Goal: Information Seeking & Learning: Understand process/instructions

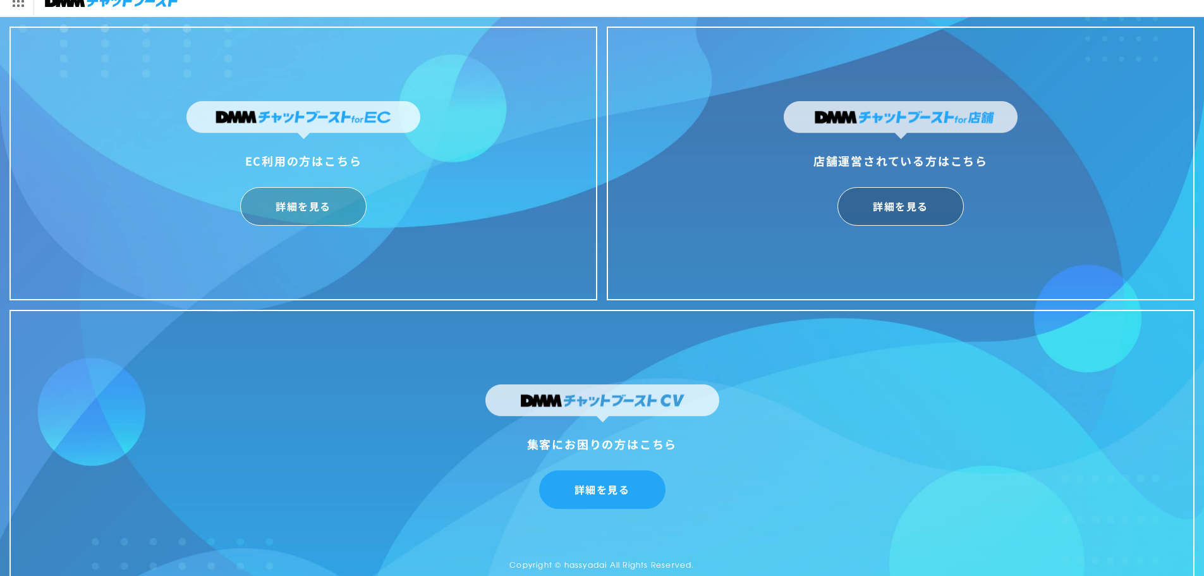
scroll to position [31, 0]
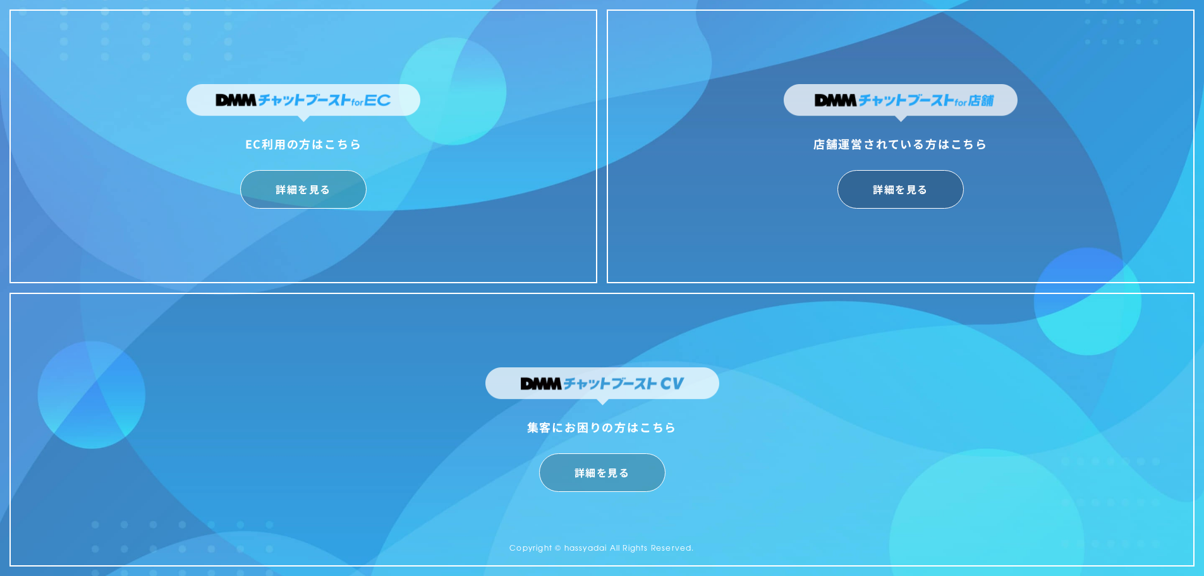
click at [303, 164] on div "EC利用の方はこちら 詳細を見る" at bounding box center [303, 146] width 253 height 124
click at [301, 173] on link "詳細を見る" at bounding box center [303, 189] width 126 height 39
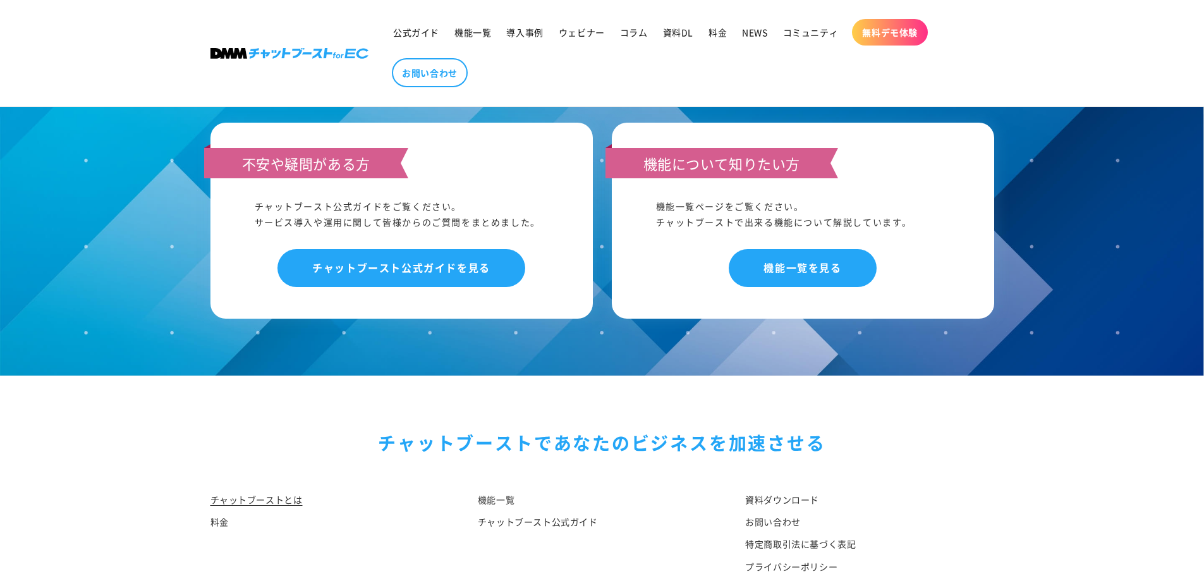
scroll to position [6572, 0]
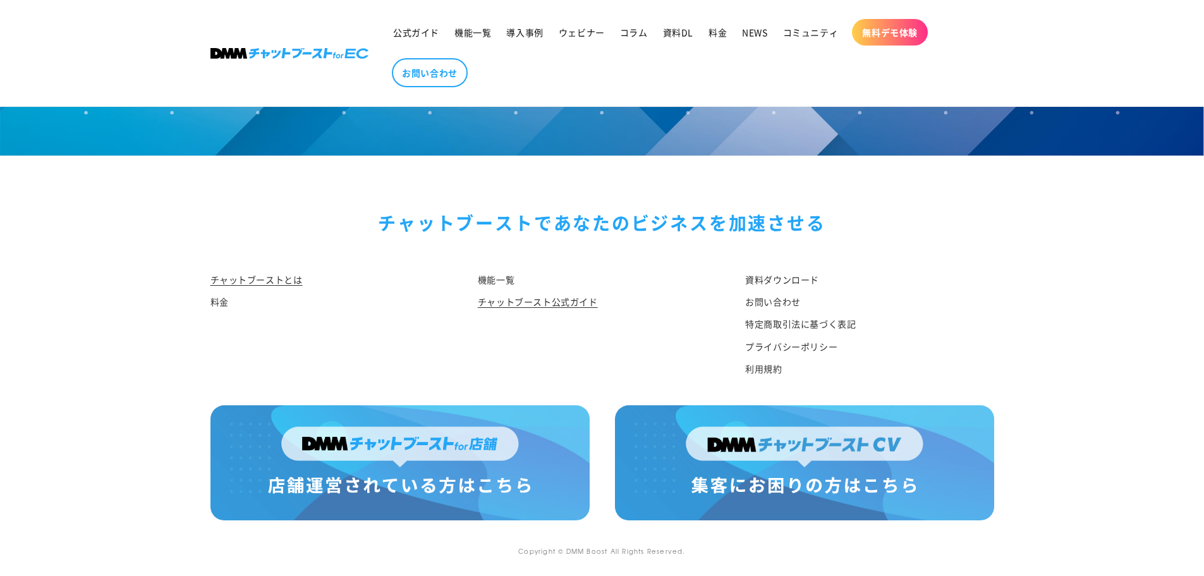
click at [590, 304] on link "チャットブースト公式ガイド" at bounding box center [538, 302] width 120 height 22
